Goal: Information Seeking & Learning: Check status

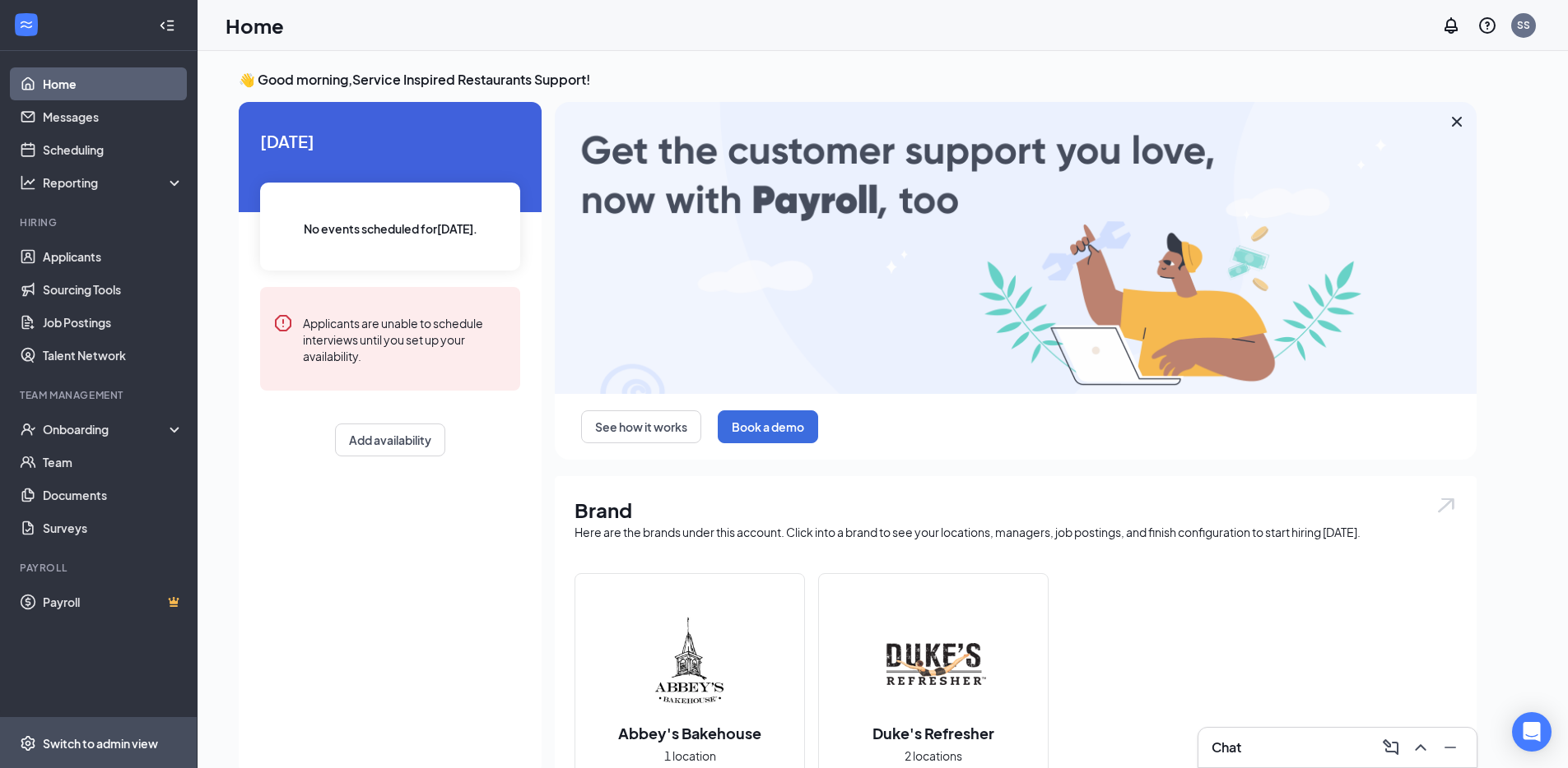
click at [144, 738] on div "Switch to admin view" at bounding box center [101, 744] width 115 height 17
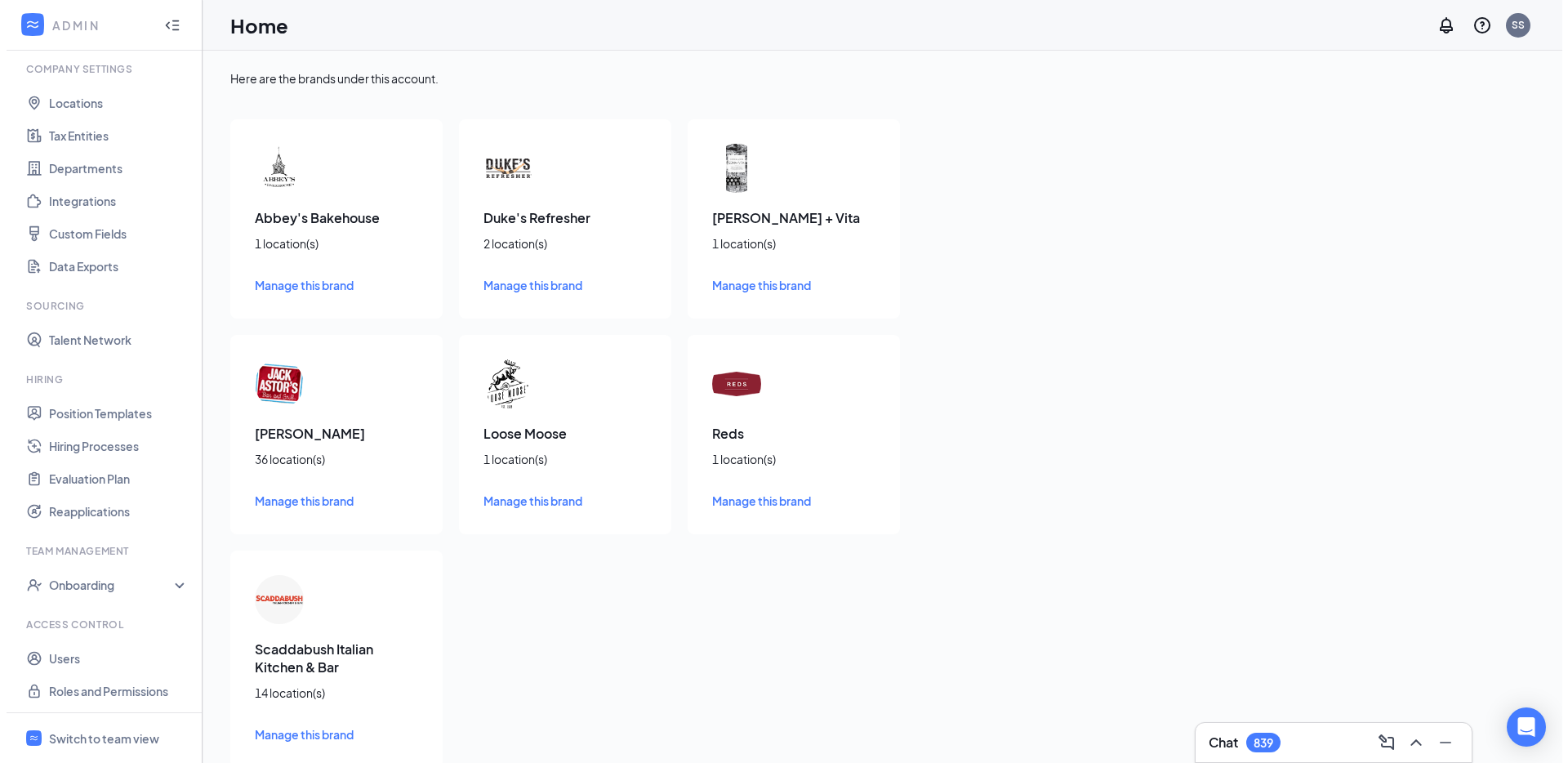
scroll to position [55, 0]
click at [117, 649] on link "Users" at bounding box center [113, 657] width 140 height 33
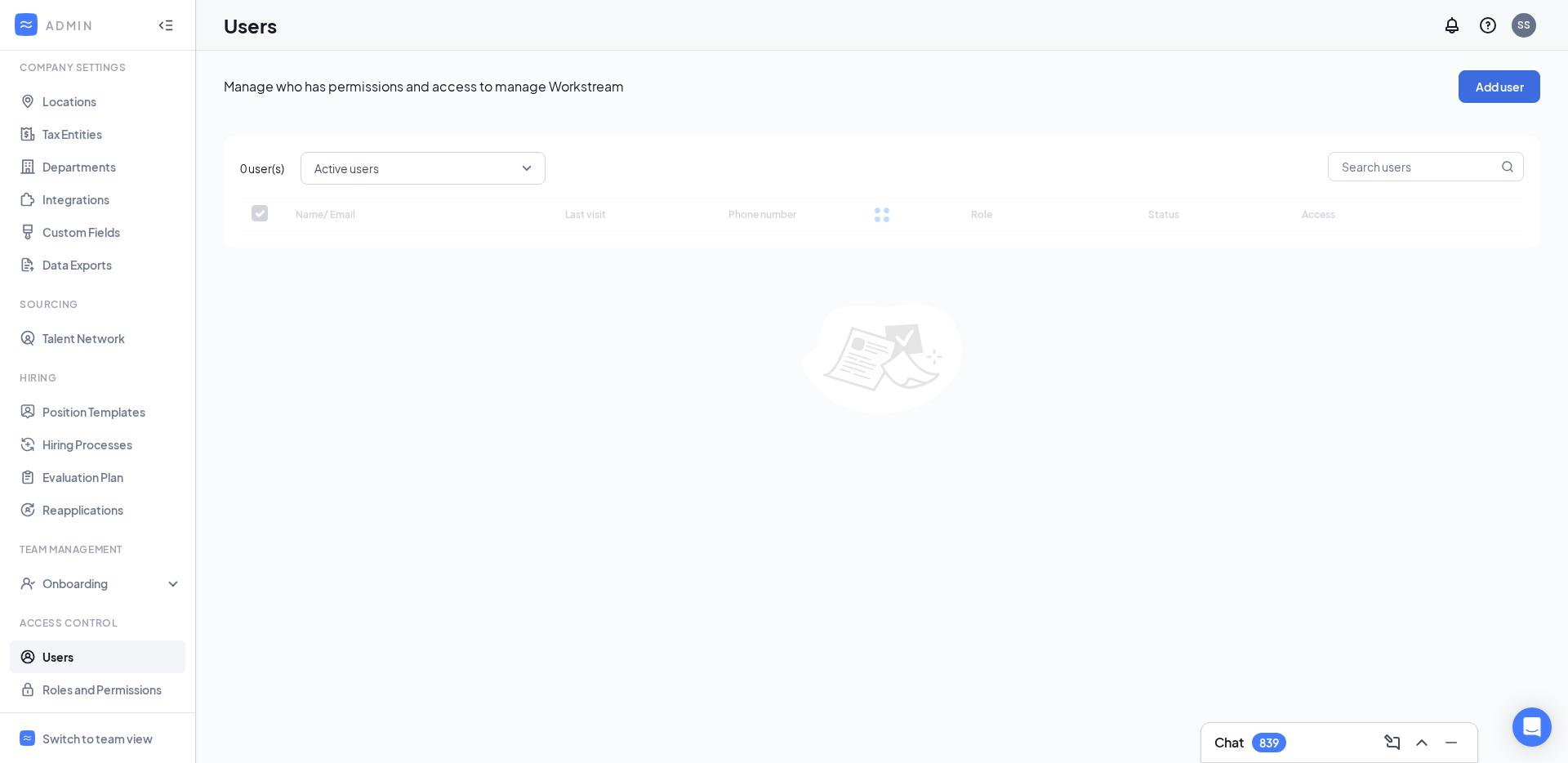
click at [1344, 200] on div at bounding box center [882, 214] width 1284 height 33
click at [1363, 186] on div "0 user(s) Active users Name/ Email Last visit Phone number Role Status Access N…" at bounding box center [881, 191] width 1316 height 112
click at [1370, 166] on input "text" at bounding box center [1414, 166] width 169 height 28
paste input "kcunningham@sircorp.com"
type input "kcunningham@sircorp.com"
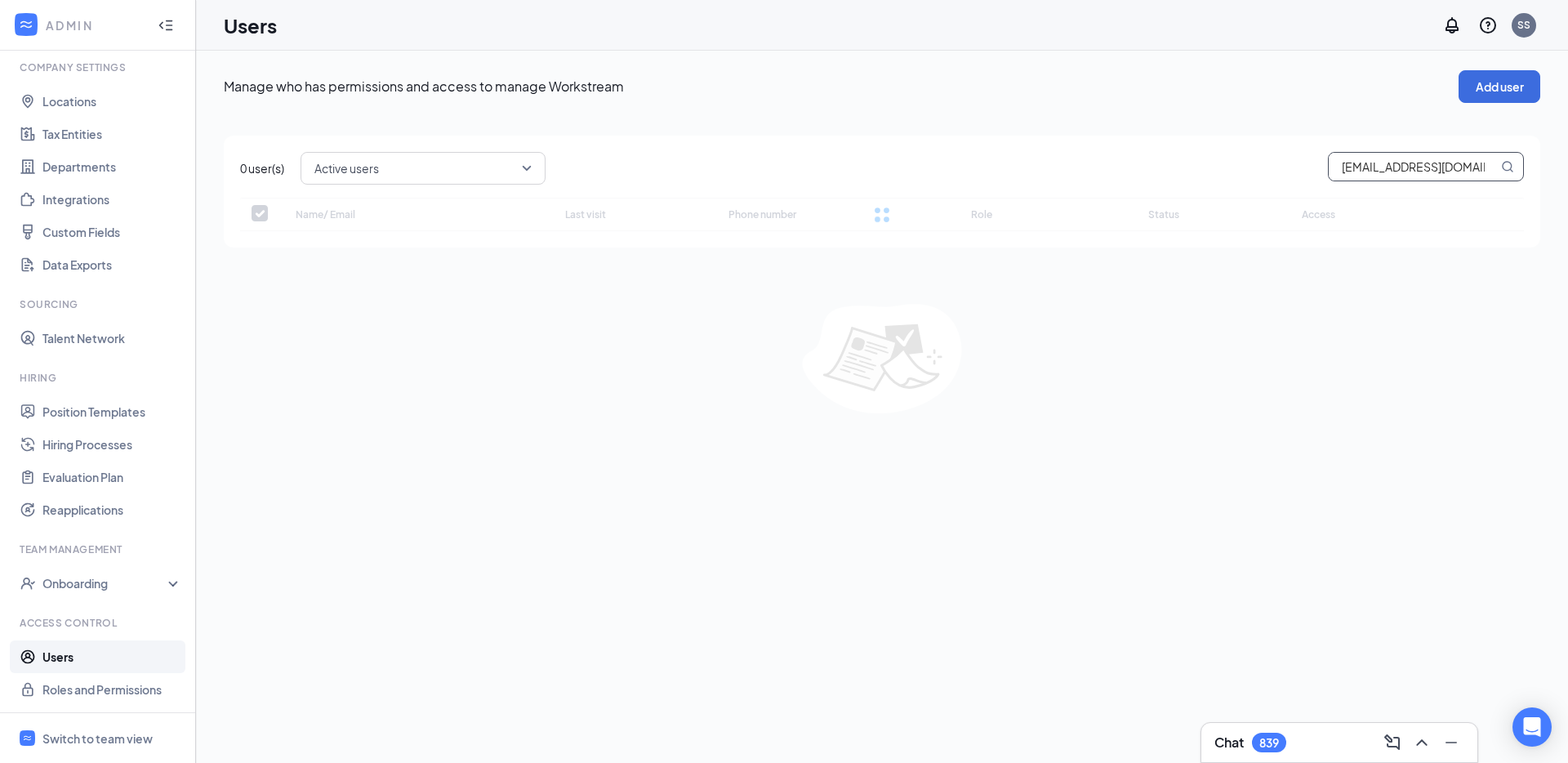
scroll to position [0, 7]
checkbox input "false"
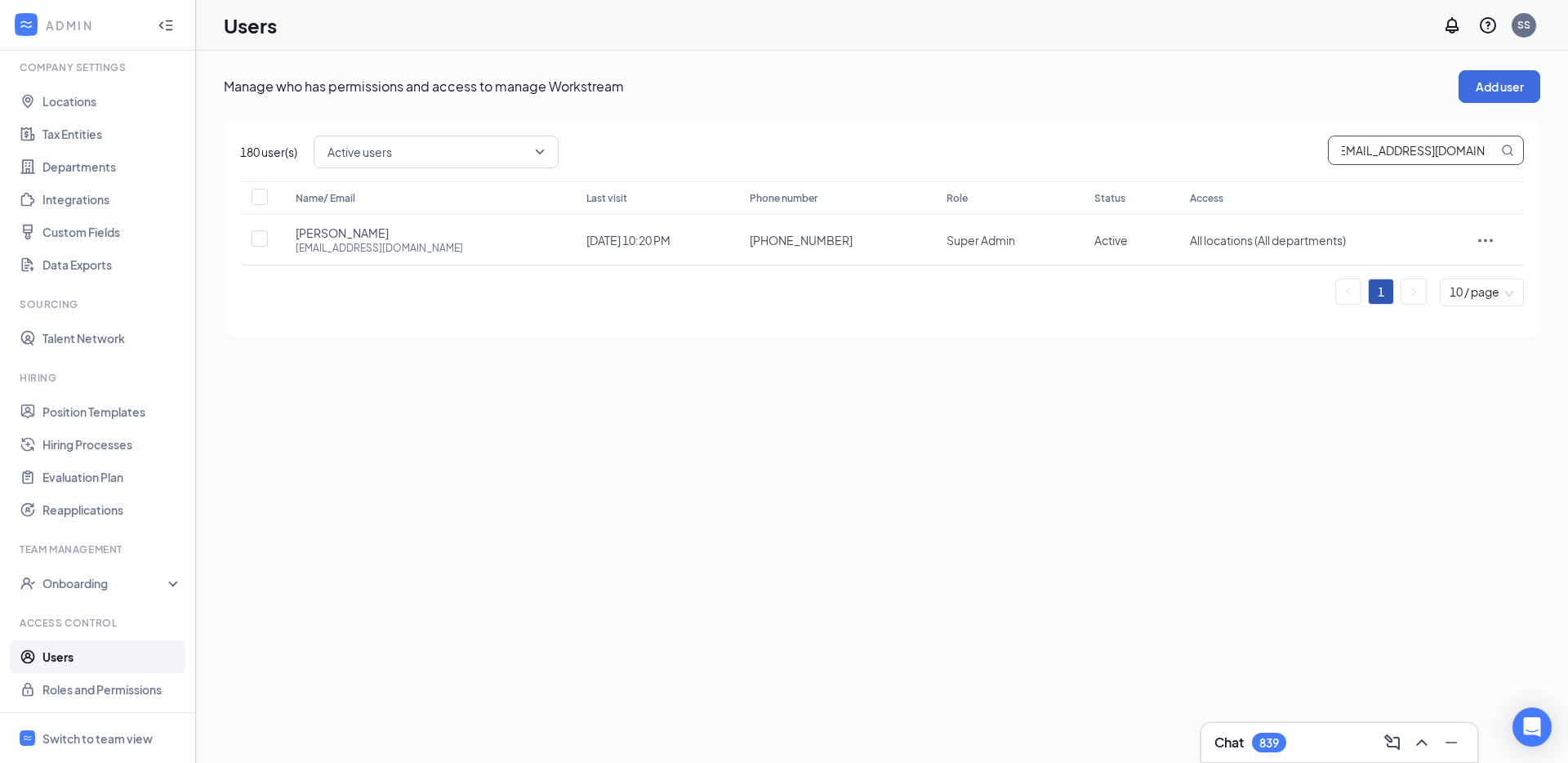
type input "kcunningham@sircorp.com"
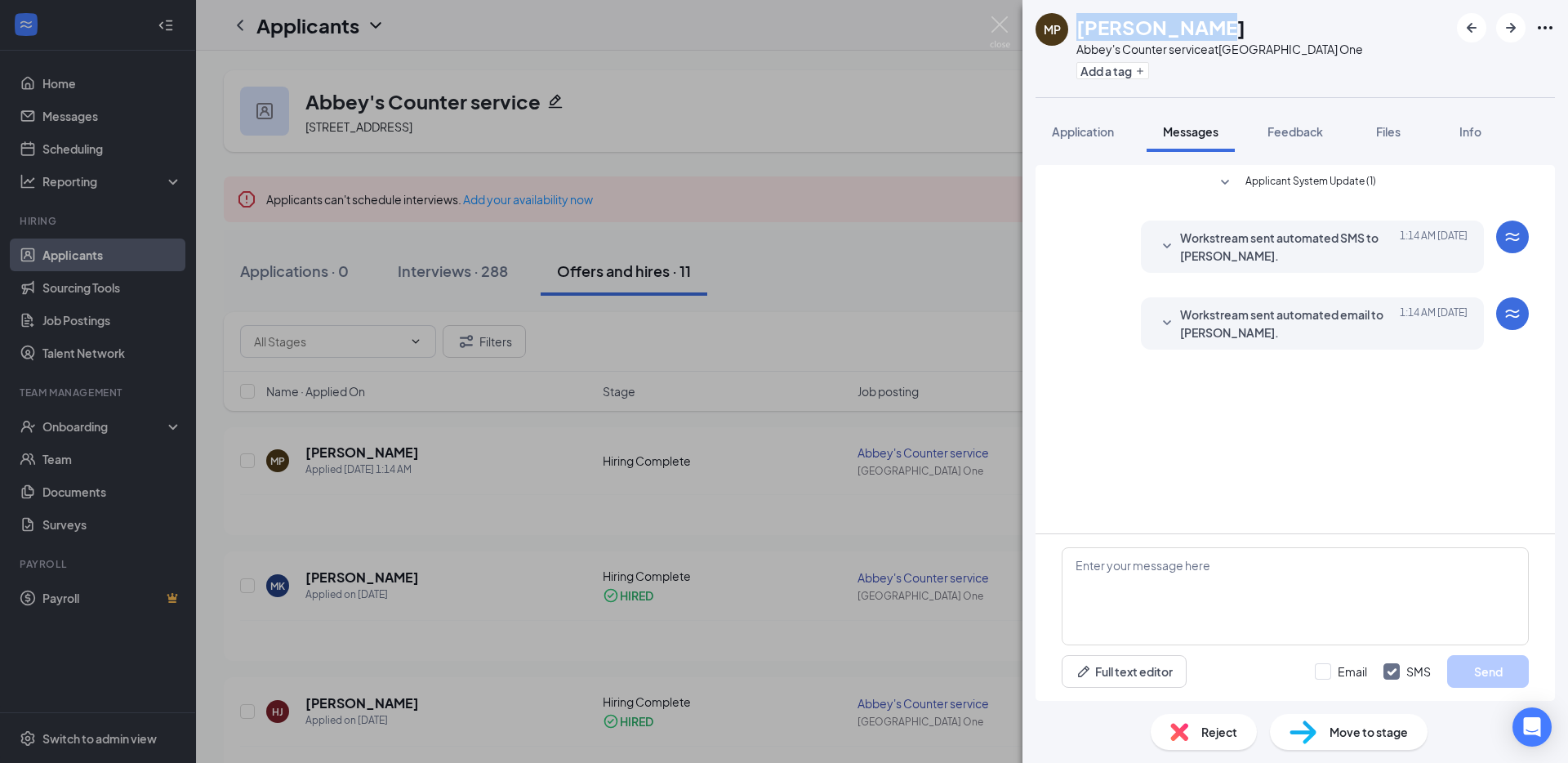
drag, startPoint x: 1213, startPoint y: 27, endPoint x: 1082, endPoint y: 36, distance: 131.3
click at [1082, 36] on div "[PERSON_NAME]" at bounding box center [1219, 26] width 287 height 28
copy h1 "[PERSON_NAME]"
click at [921, 259] on div "MP [PERSON_NAME][GEOGRAPHIC_DATA]'s Counter service at [GEOGRAPHIC_DATA] One Ad…" at bounding box center [784, 381] width 1568 height 763
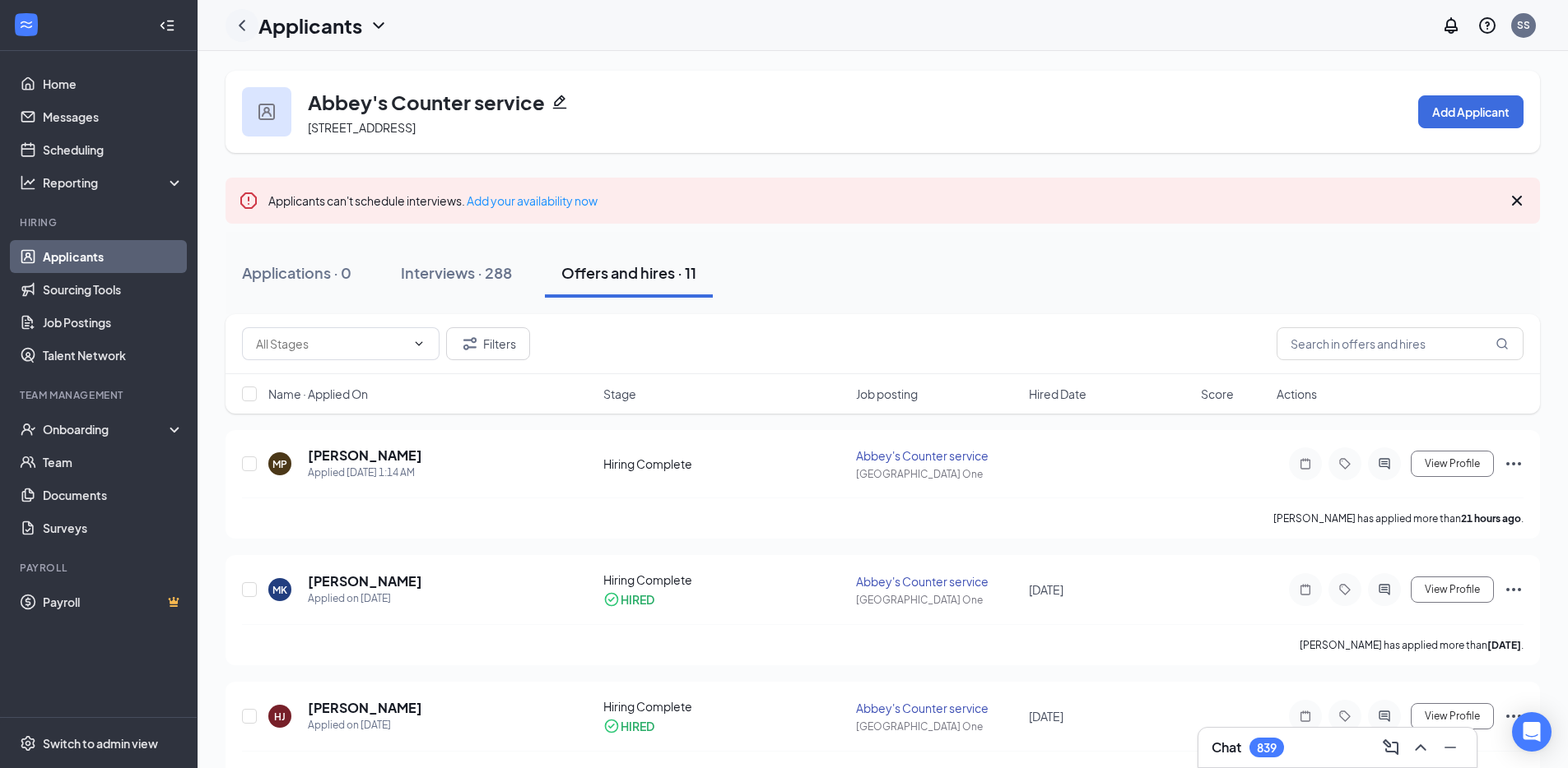
click at [227, 24] on div at bounding box center [242, 25] width 33 height 33
click at [239, 23] on icon "ChevronLeft" at bounding box center [242, 25] width 20 height 20
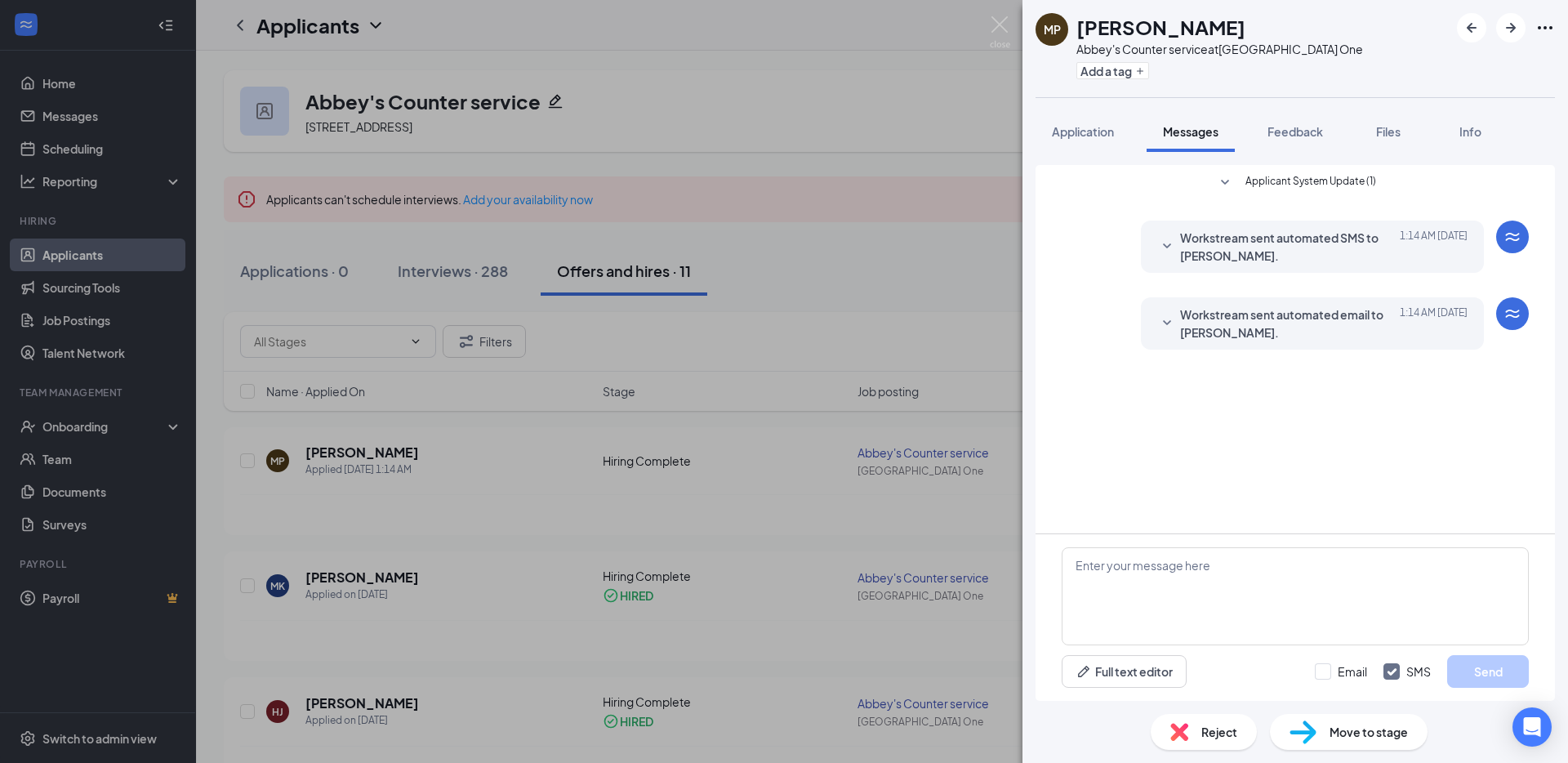
click at [826, 189] on div "MP [PERSON_NAME][GEOGRAPHIC_DATA]'s Counter service at [GEOGRAPHIC_DATA] One Ad…" at bounding box center [784, 381] width 1568 height 763
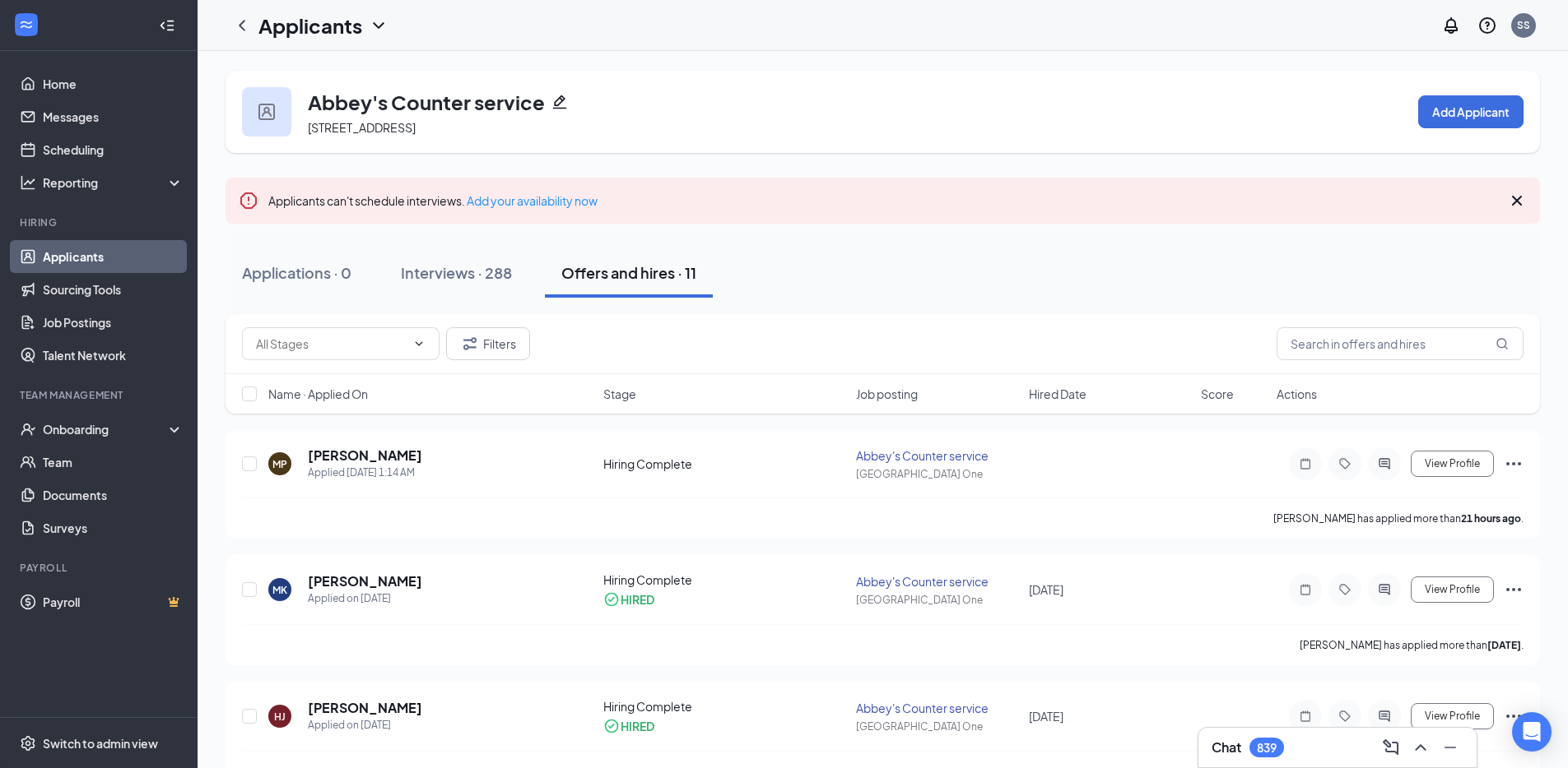
click at [116, 250] on link "Applicants" at bounding box center [114, 257] width 141 height 33
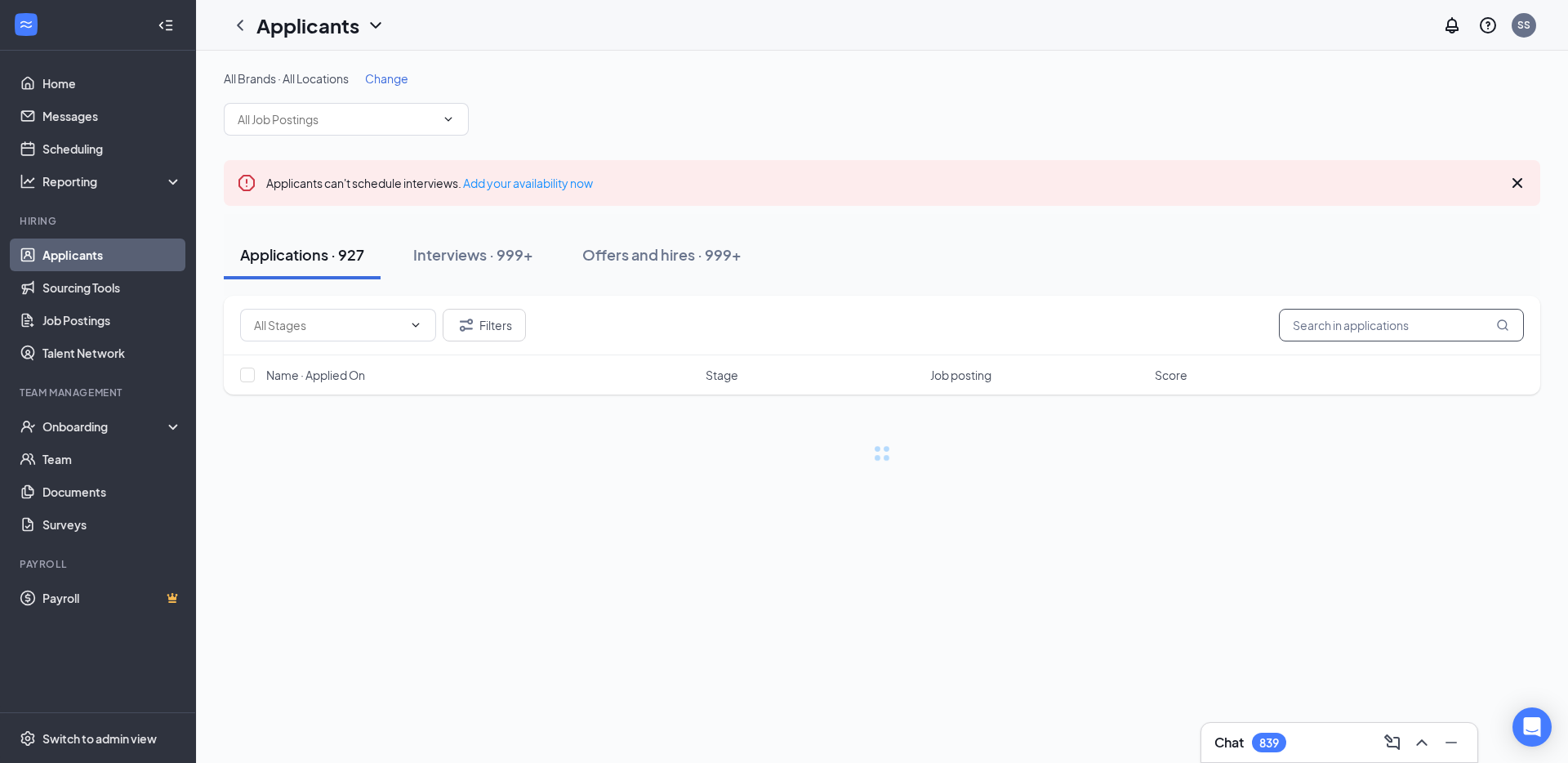
click at [1352, 323] on input "text" at bounding box center [1402, 326] width 245 height 33
paste input "[PERSON_NAME]"
type input "[PERSON_NAME]"
click at [711, 264] on button "Offers and hires · 1 / 999+" at bounding box center [717, 255] width 210 height 49
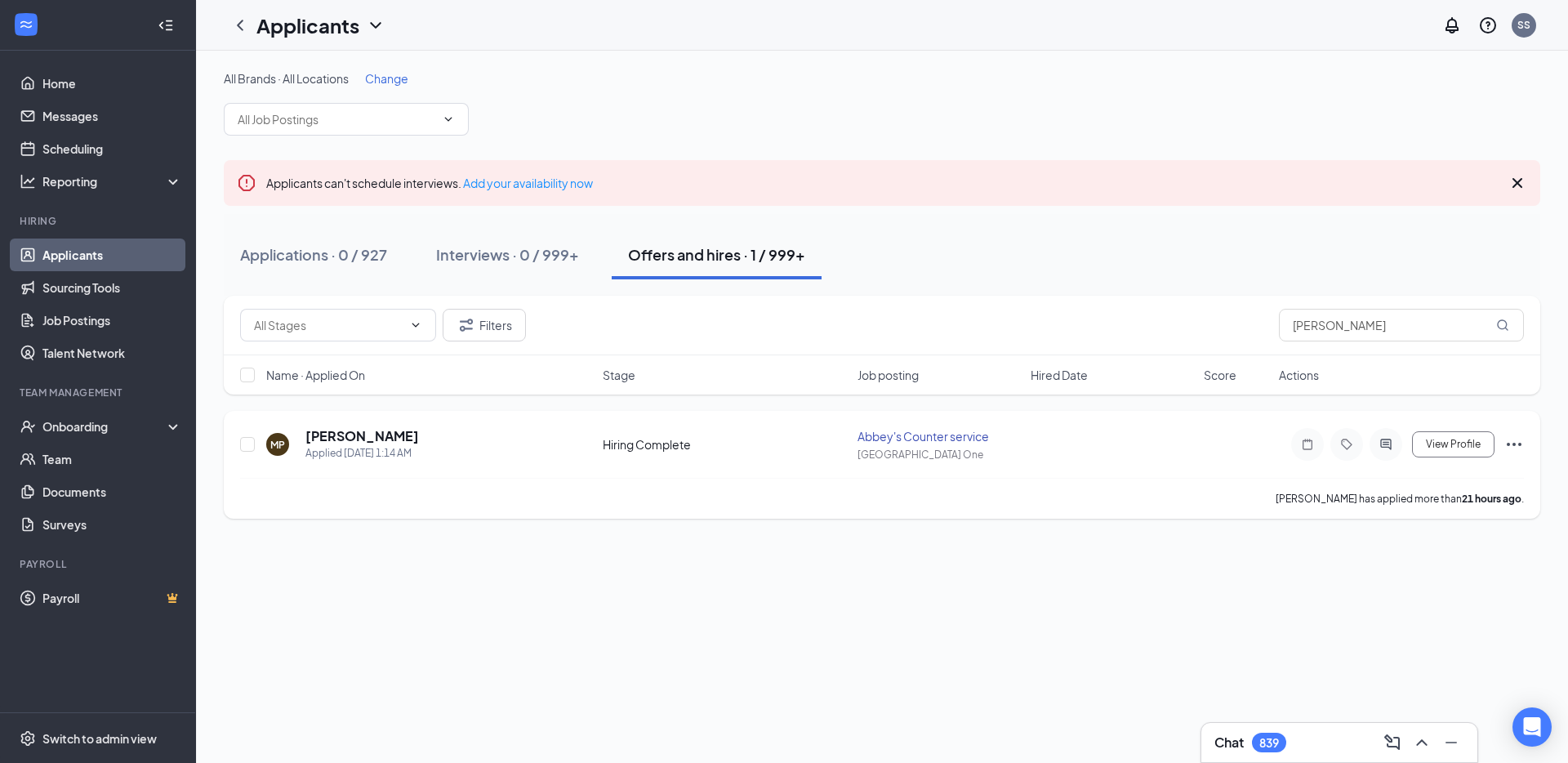
click at [1516, 442] on icon "Ellipses" at bounding box center [1515, 444] width 19 height 19
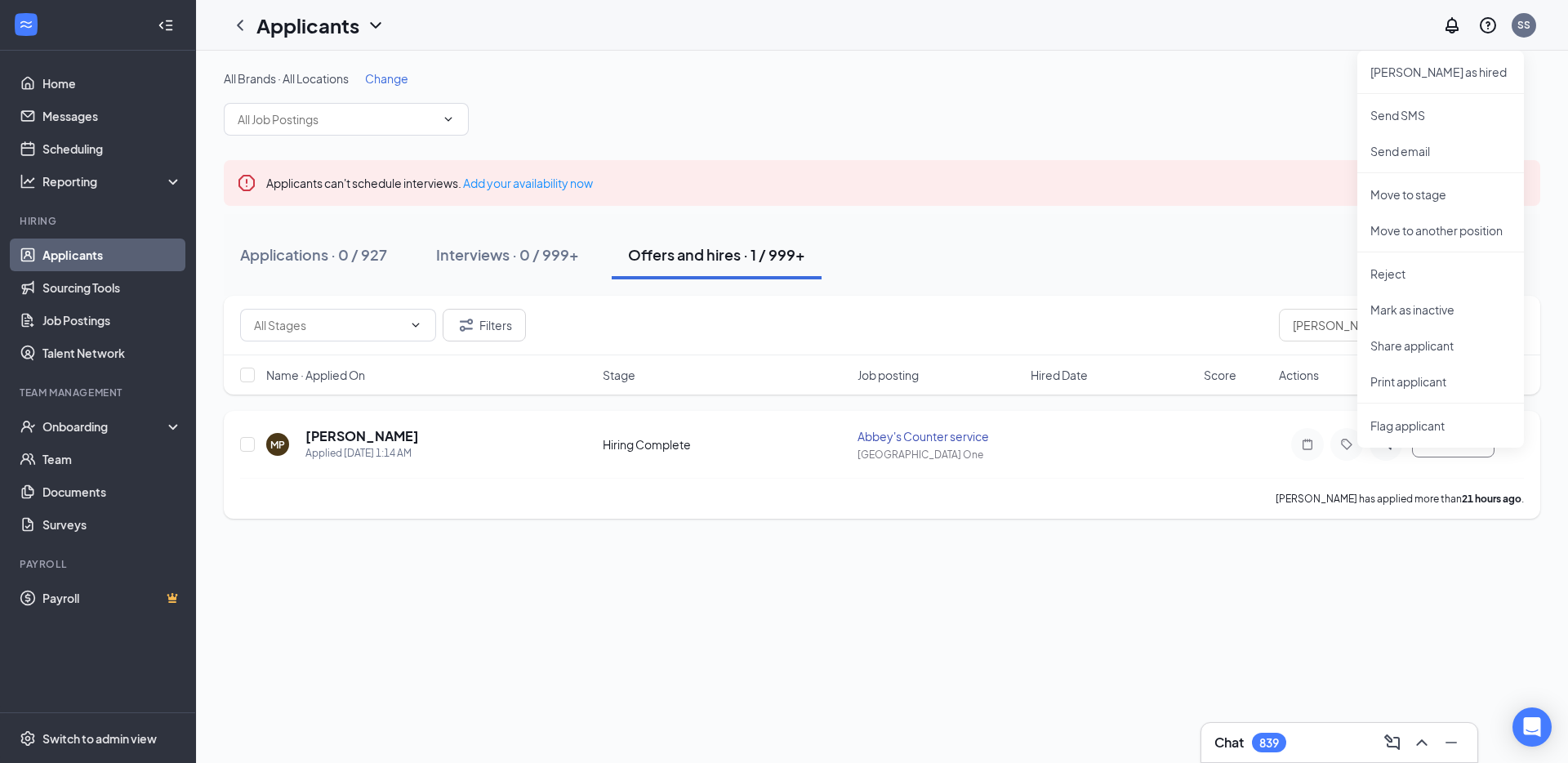
drag, startPoint x: 424, startPoint y: 536, endPoint x: 379, endPoint y: 483, distance: 69.5
click at [423, 535] on div "All Brands · All Locations Change Applicants can't schedule interviews. Add you…" at bounding box center [882, 295] width 1373 height 488
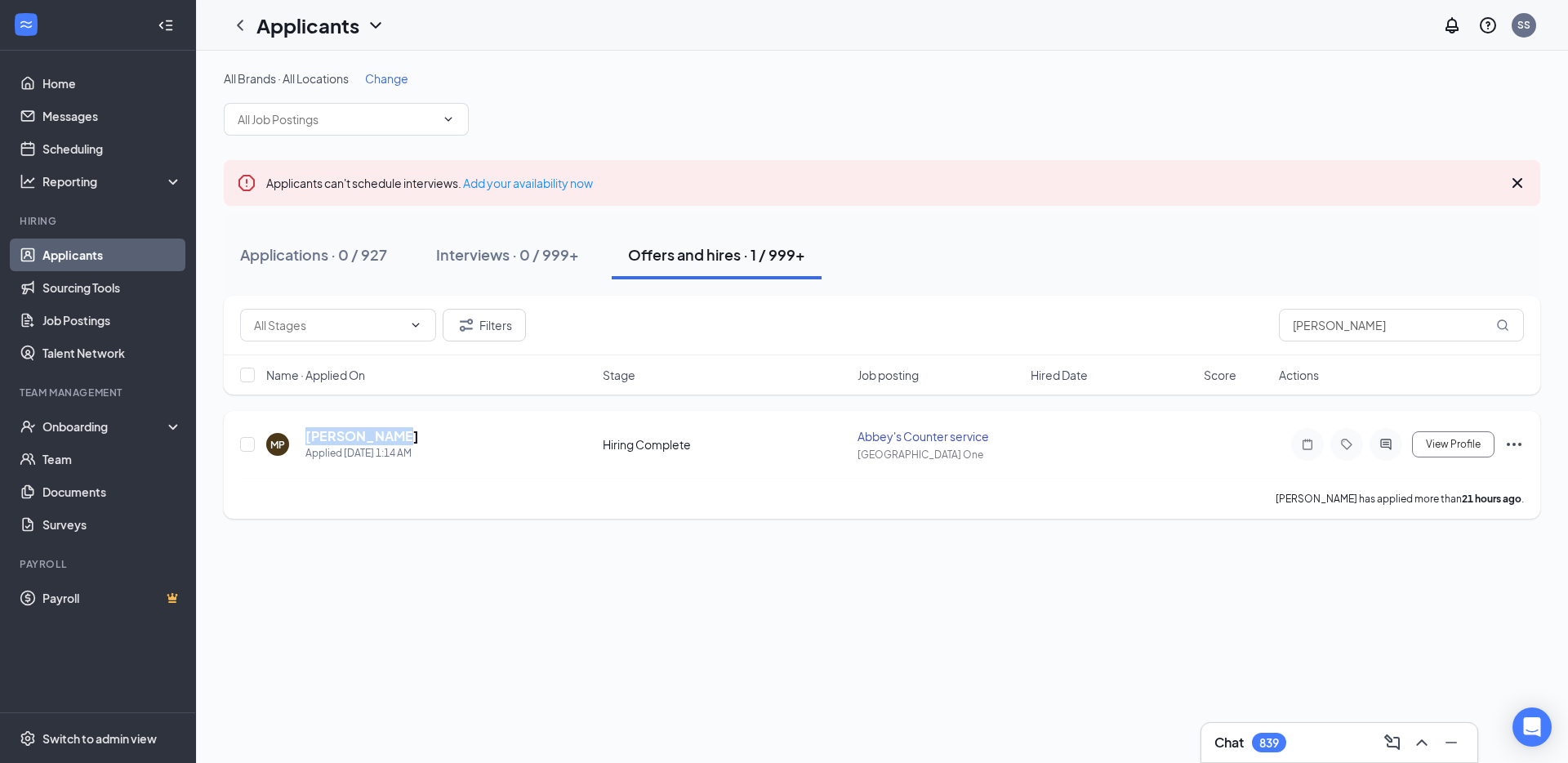
drag, startPoint x: 403, startPoint y: 434, endPoint x: 302, endPoint y: 434, distance: 101.0
click at [302, 434] on div "MP [PERSON_NAME] Applied [DATE] 1:14 AM" at bounding box center [429, 444] width 326 height 34
copy h5 "[PERSON_NAME]"
click at [1516, 443] on icon "Ellipses" at bounding box center [1515, 444] width 19 height 19
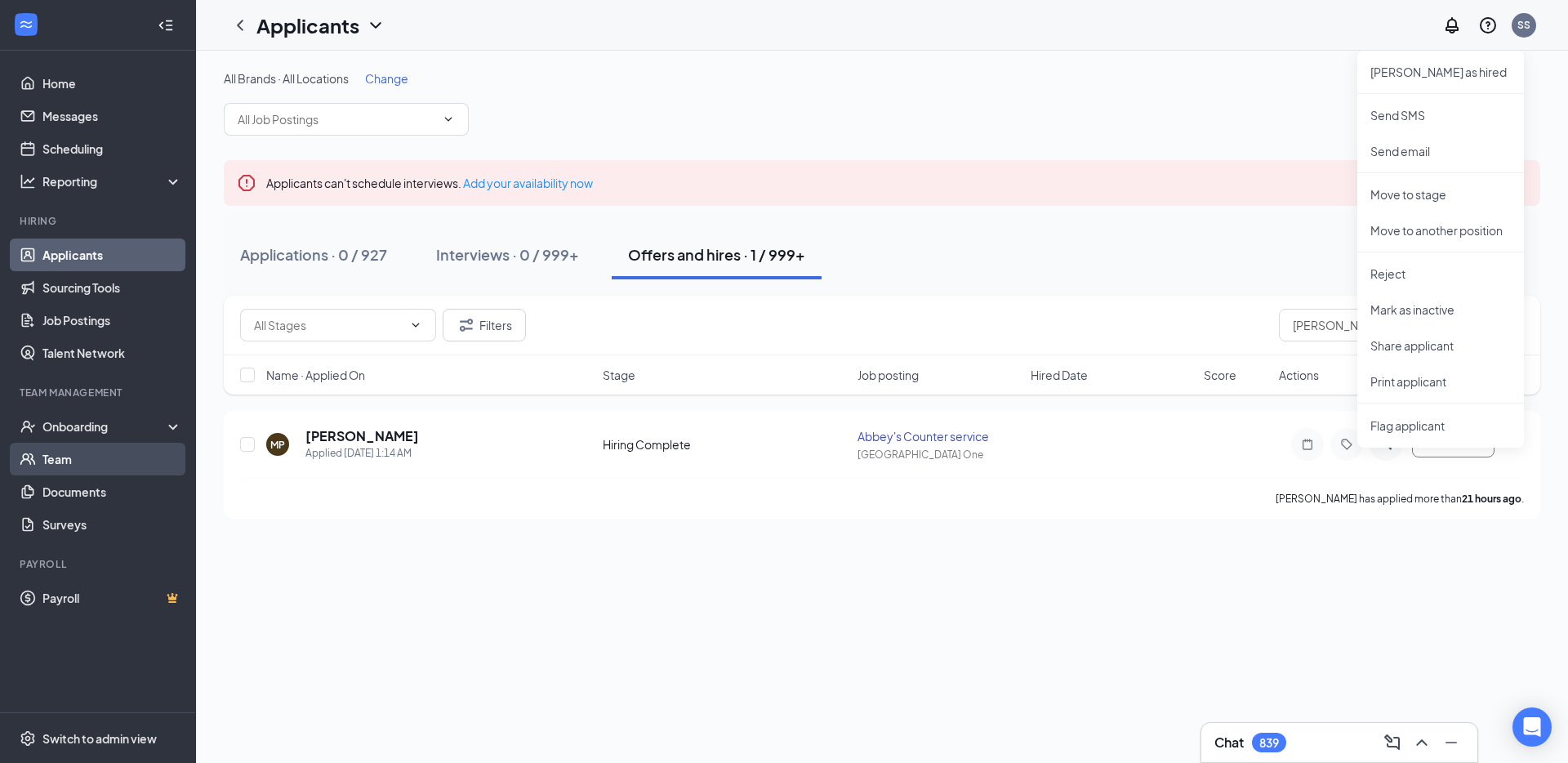
click at [117, 455] on link "Team" at bounding box center [113, 460] width 140 height 33
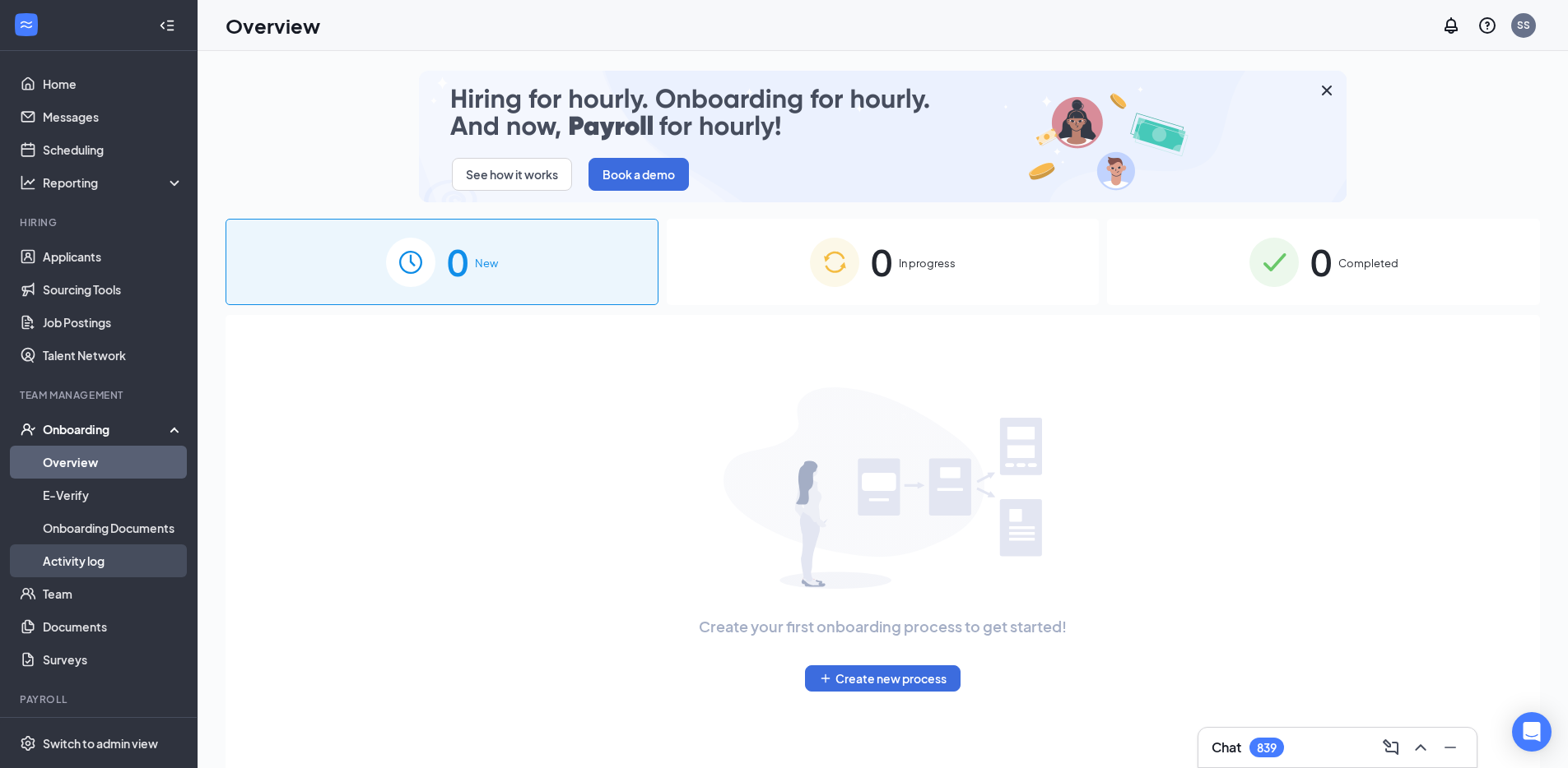
click at [112, 561] on link "Activity log" at bounding box center [114, 562] width 141 height 33
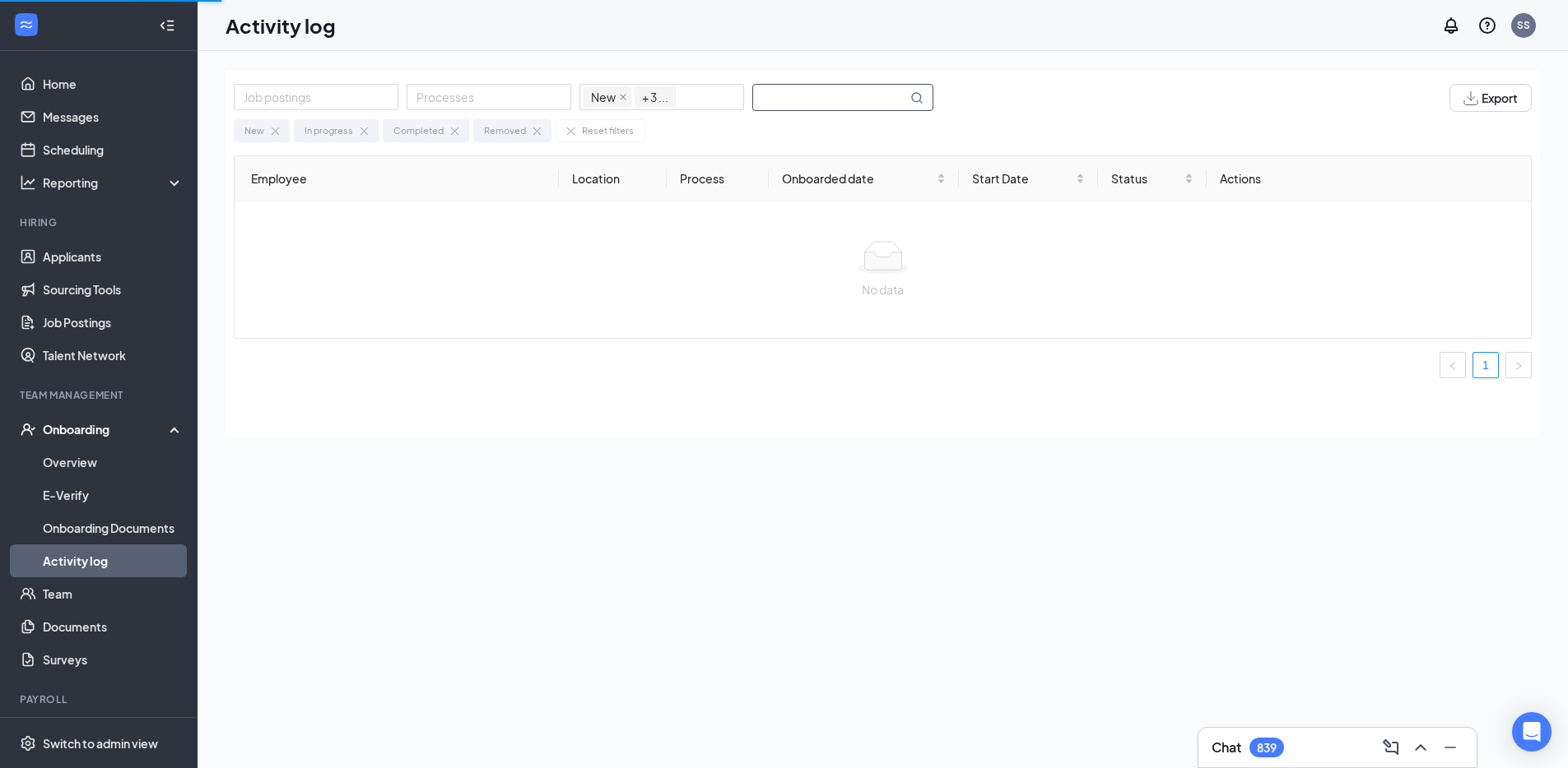
click at [809, 99] on input "text" at bounding box center [829, 98] width 154 height 25
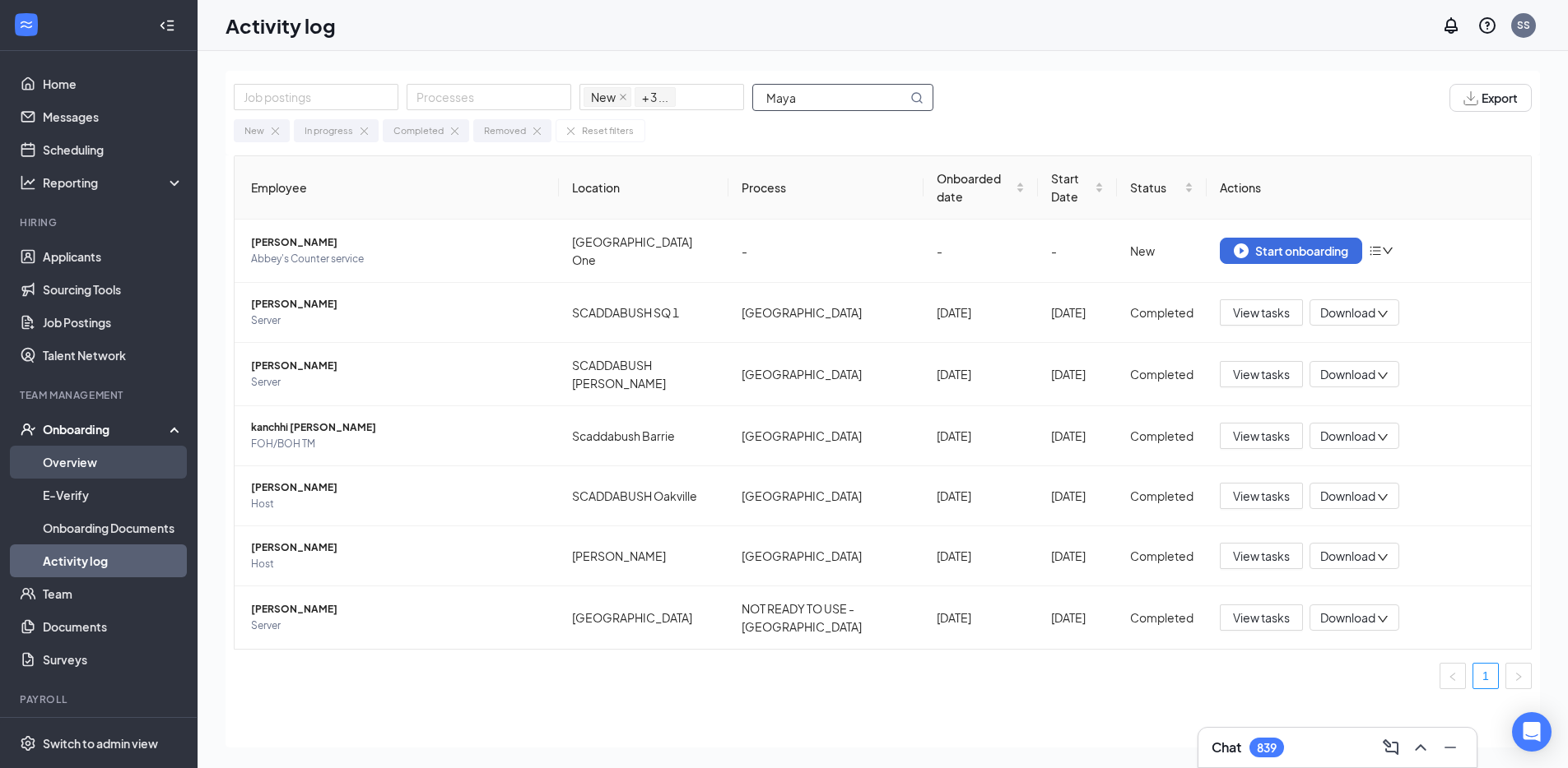
type input "Maya"
click at [123, 465] on link "Overview" at bounding box center [114, 463] width 141 height 33
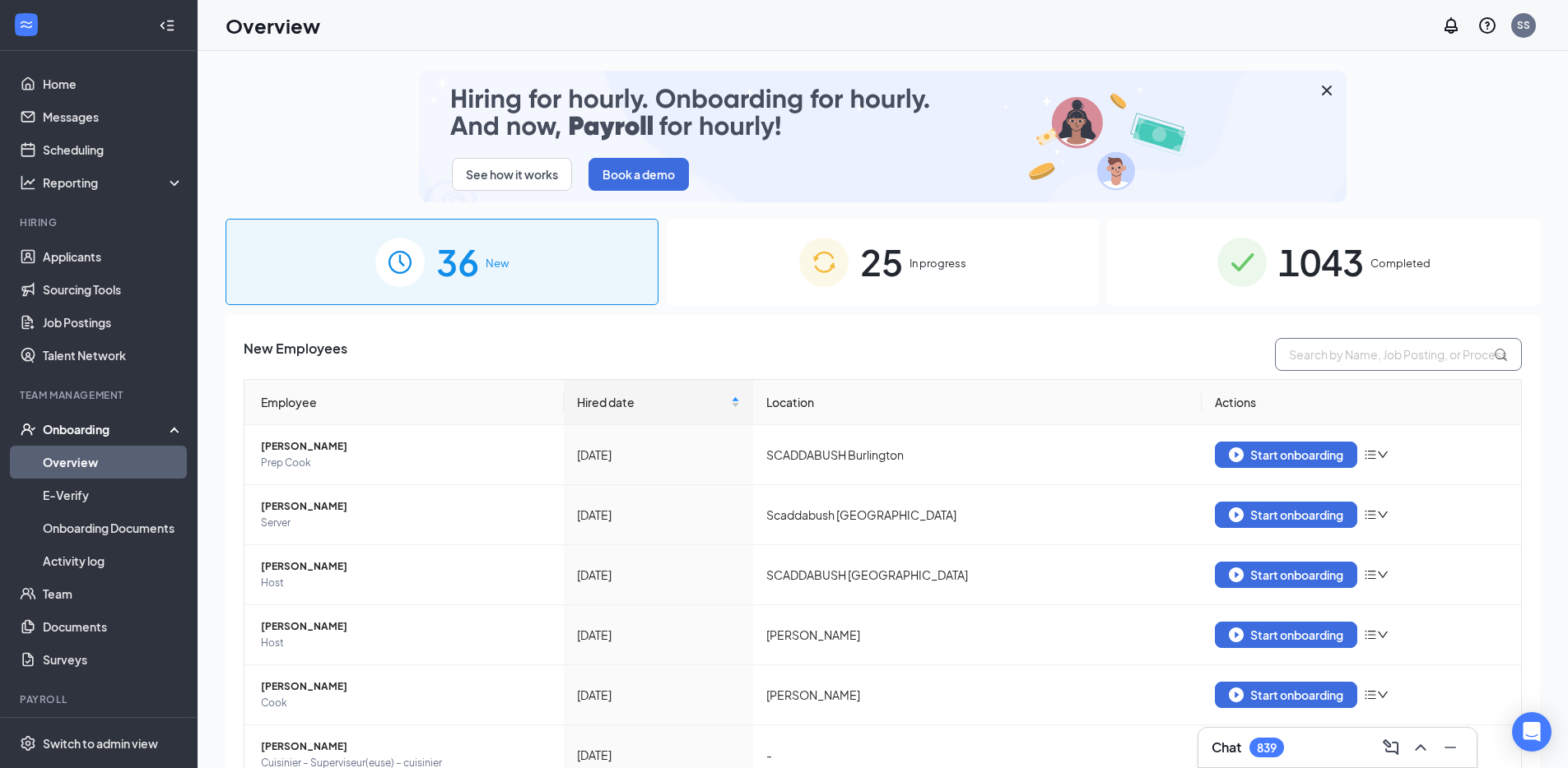
click at [1302, 343] on input "text" at bounding box center [1398, 355] width 247 height 33
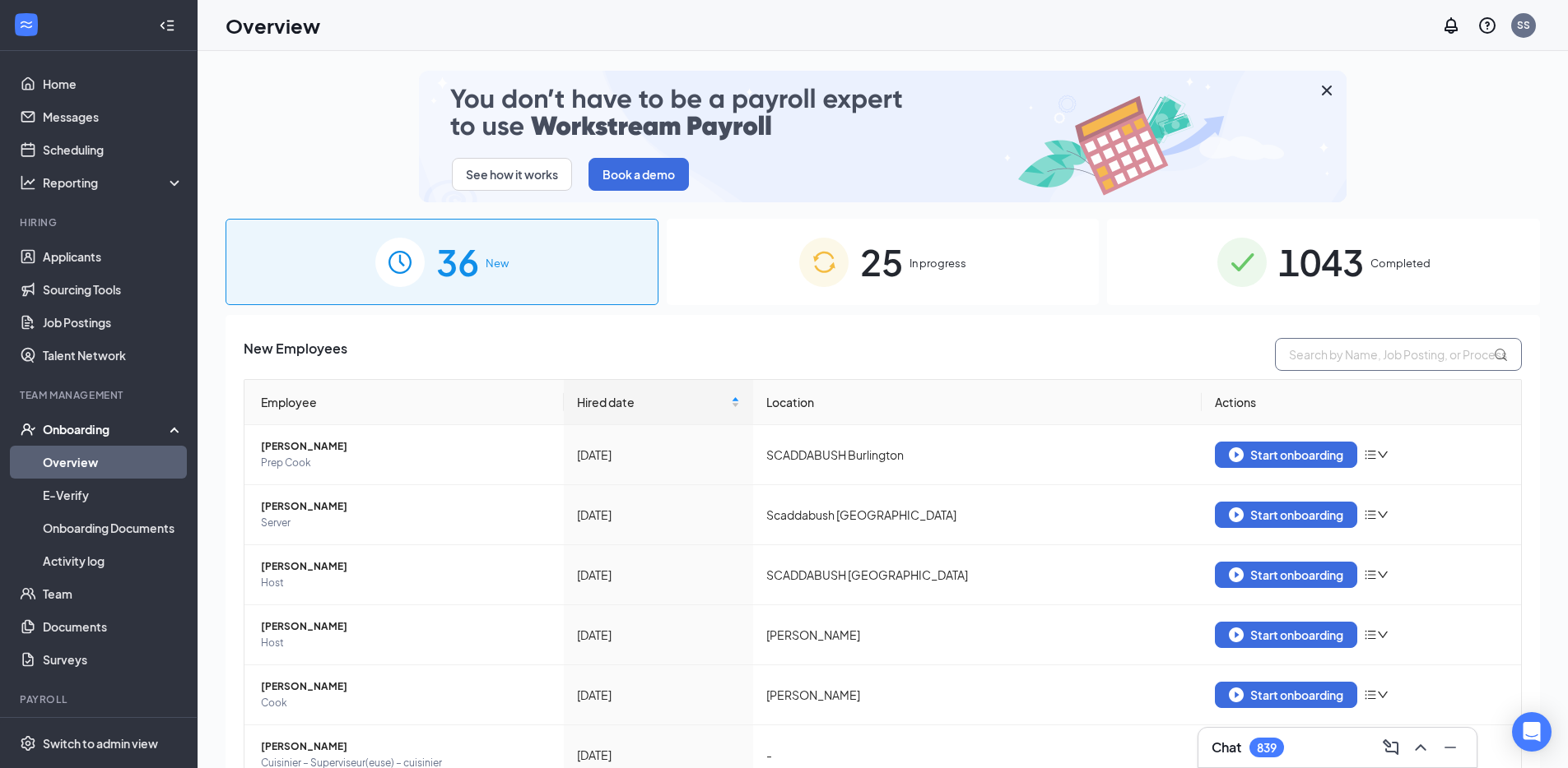
click at [1321, 343] on input "text" at bounding box center [1398, 355] width 247 height 33
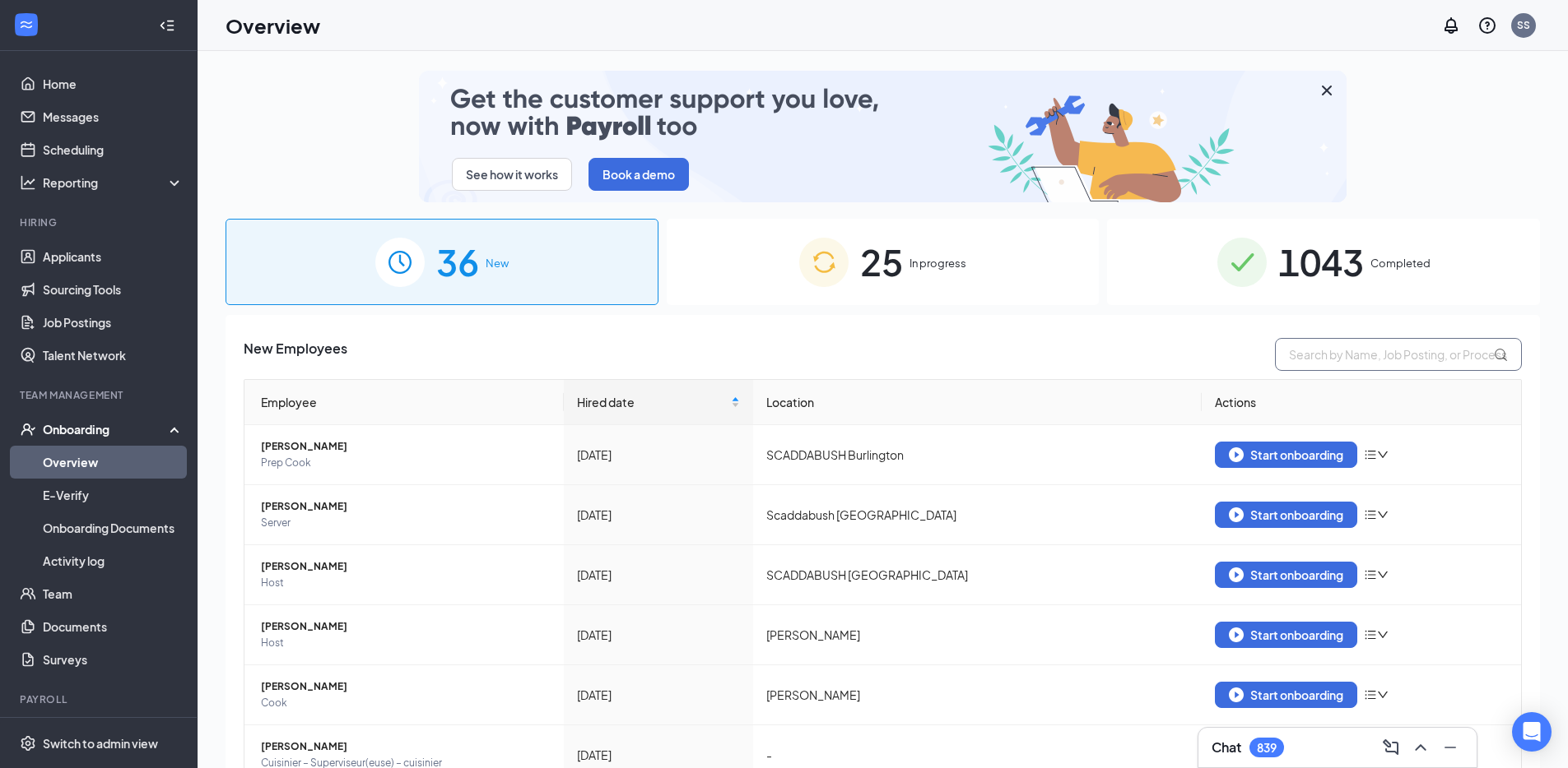
click at [1321, 343] on input "text" at bounding box center [1398, 355] width 247 height 33
paste input "[PERSON_NAME]"
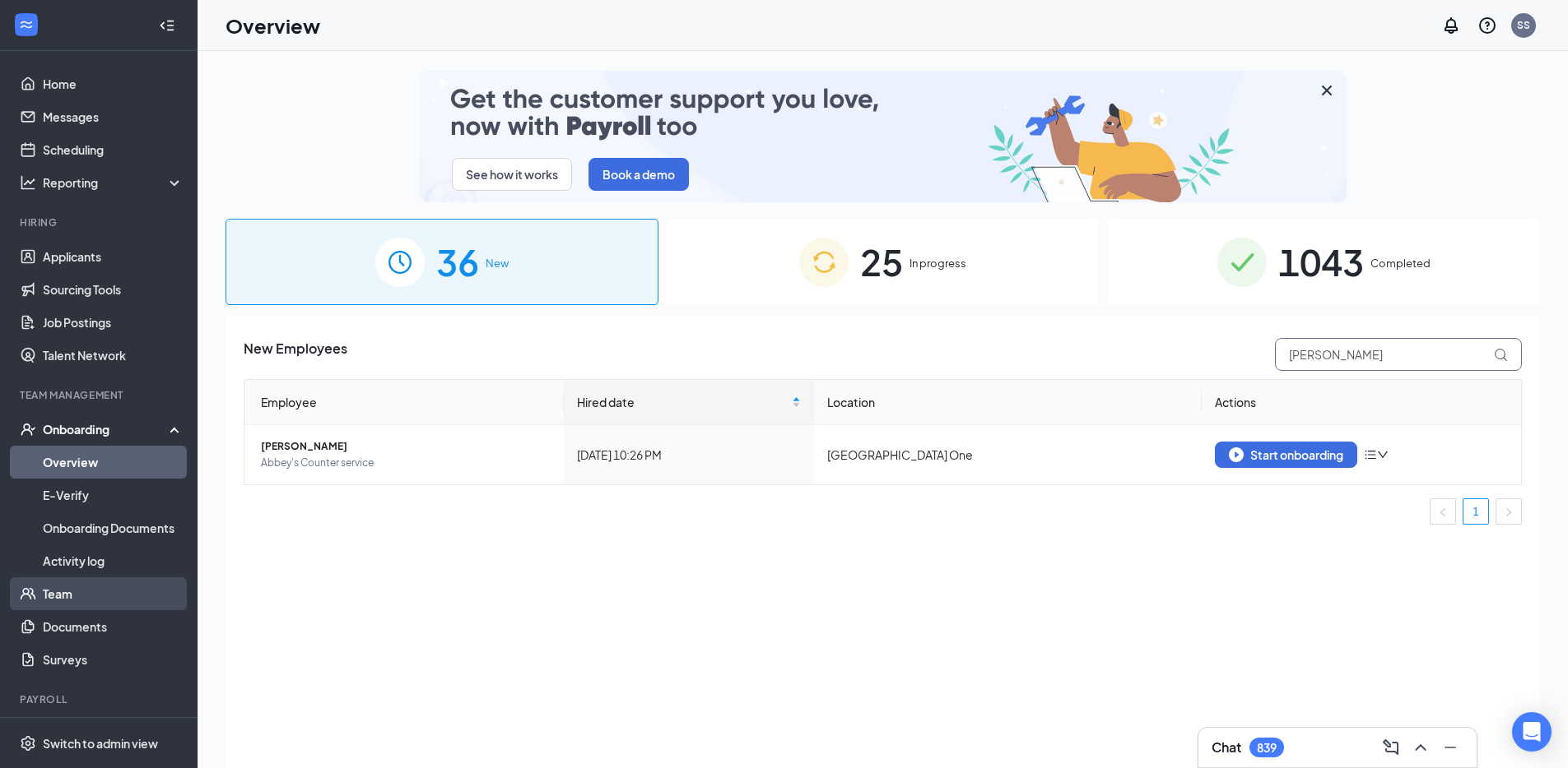
type input "[PERSON_NAME]"
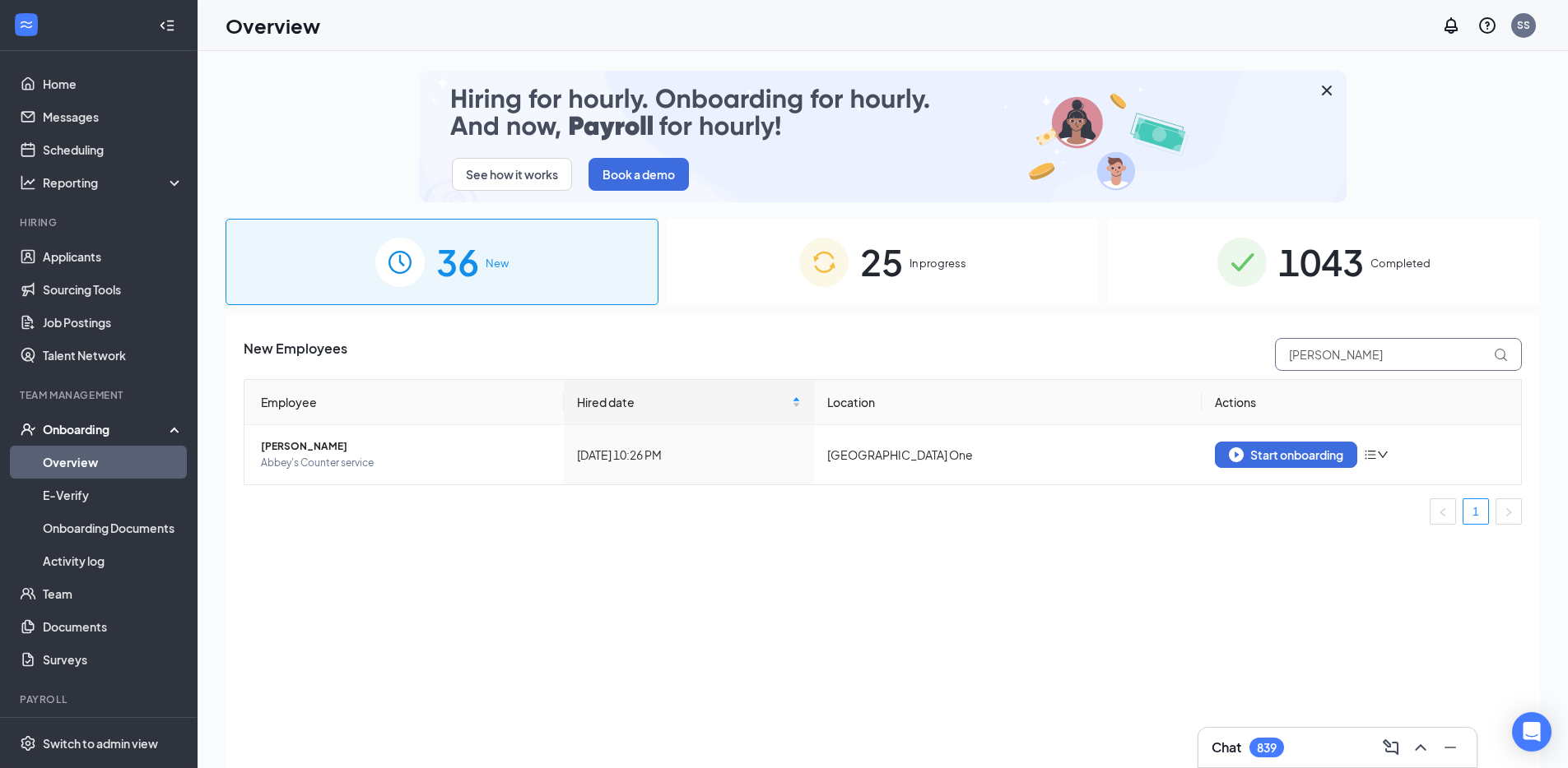
click at [1326, 339] on input "[PERSON_NAME]" at bounding box center [1398, 355] width 247 height 33
click at [855, 284] on div "25 In progress" at bounding box center [883, 262] width 433 height 86
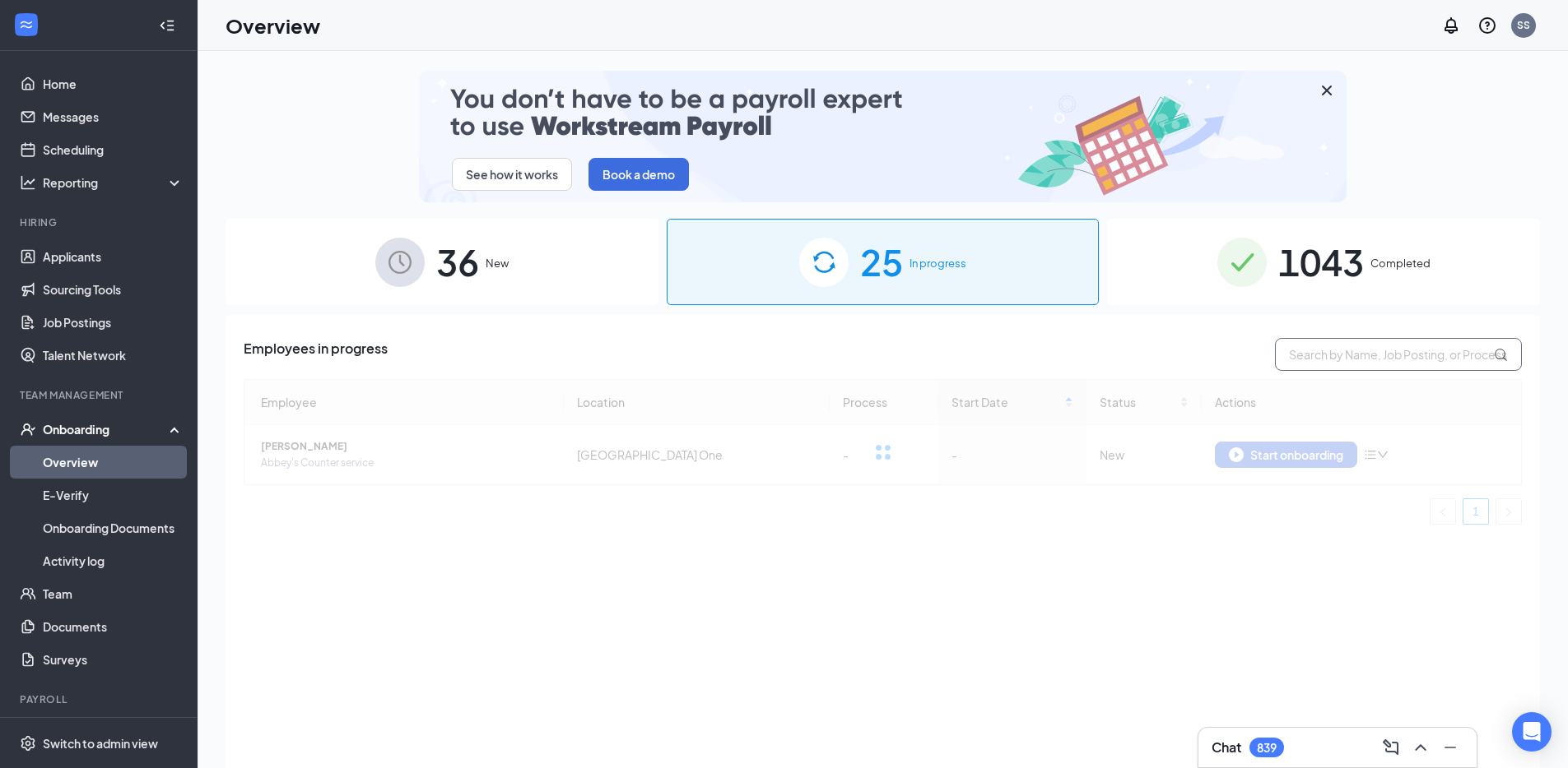
click at [1356, 344] on input "text" at bounding box center [1398, 355] width 247 height 33
paste input "[PERSON_NAME]"
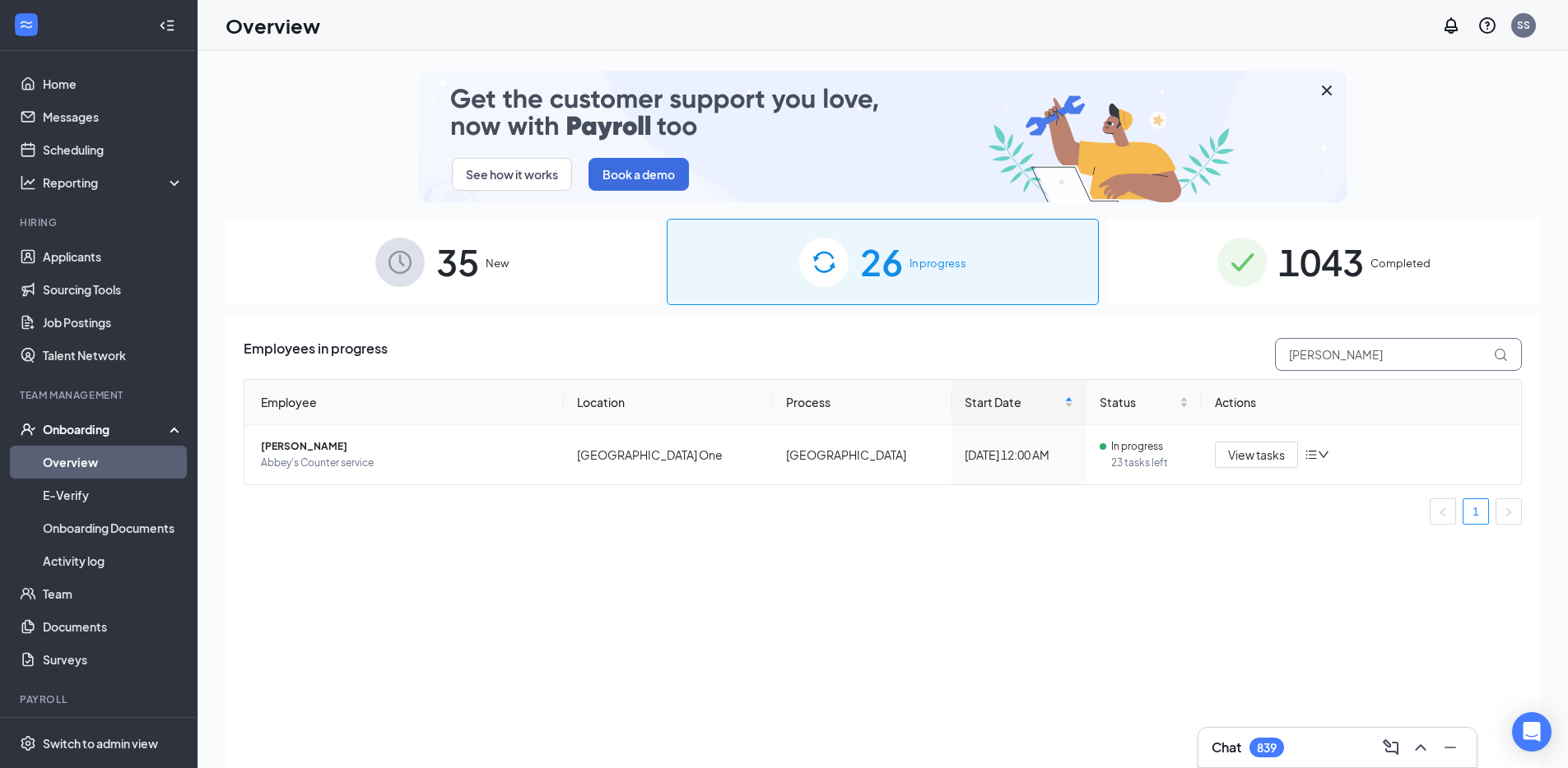
type input "[PERSON_NAME]"
